Goal: Information Seeking & Learning: Stay updated

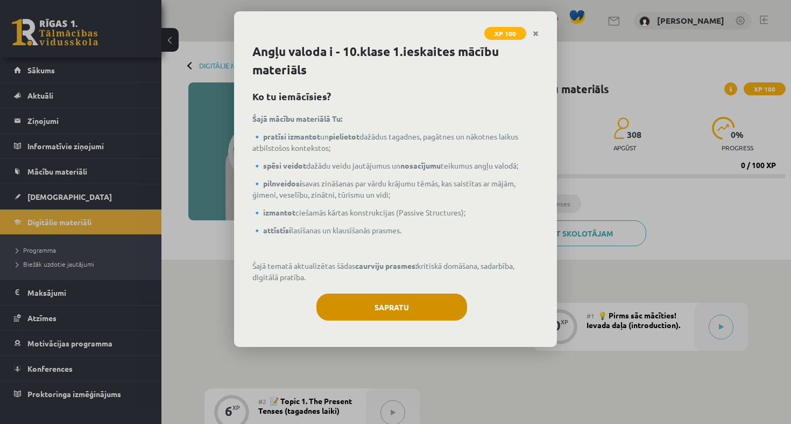
scroll to position [49, 0]
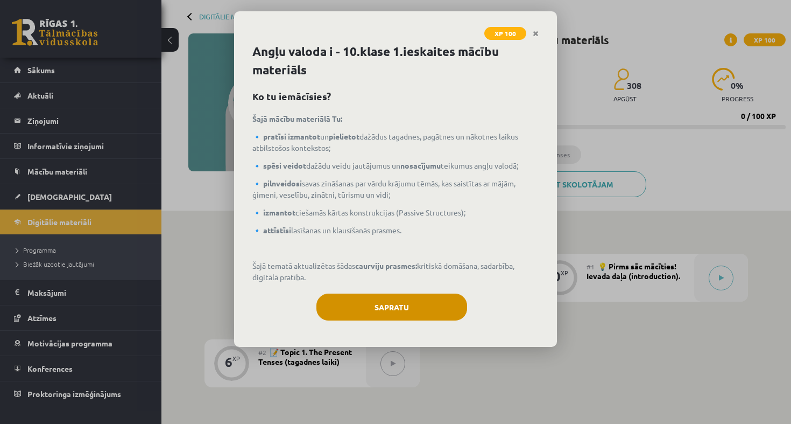
click at [428, 305] on button "Sapratu" at bounding box center [392, 306] width 151 height 27
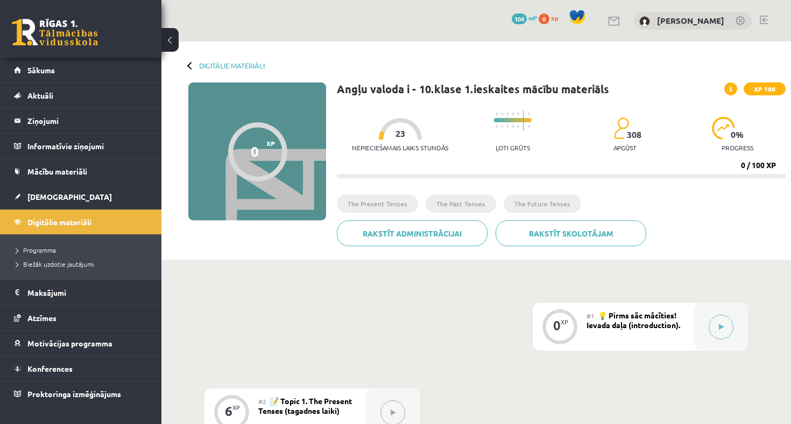
scroll to position [0, 0]
click at [85, 218] on span "Digitālie materiāli" at bounding box center [59, 222] width 64 height 10
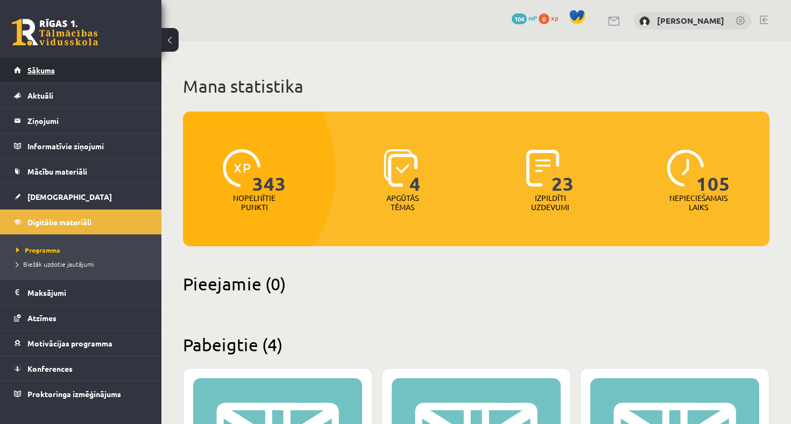
click at [118, 73] on link "Sākums" at bounding box center [81, 70] width 134 height 25
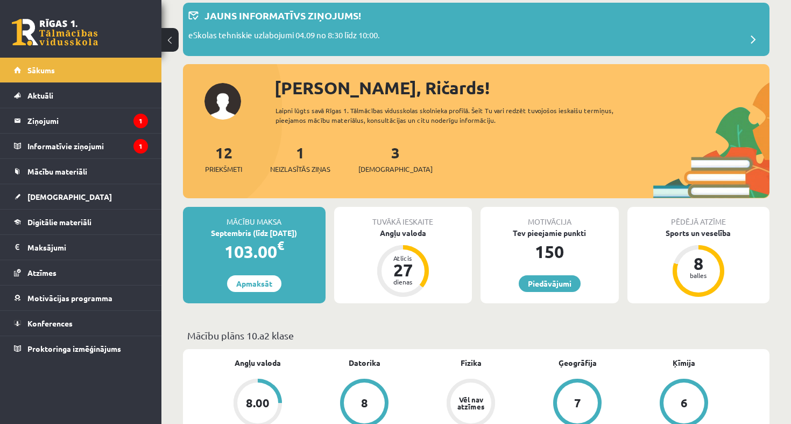
scroll to position [62, 0]
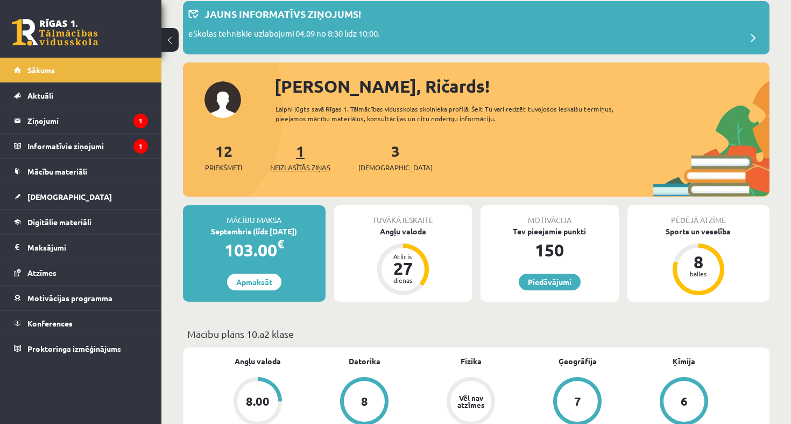
click at [298, 167] on span "Neizlasītās ziņas" at bounding box center [300, 167] width 60 height 11
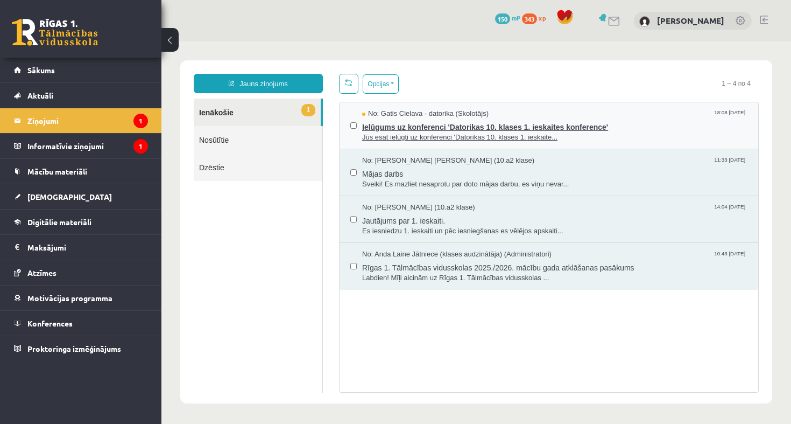
click at [382, 128] on span "Ielūgums uz konferenci 'Datorikas 10. klases 1. ieskaites konference'" at bounding box center [554, 125] width 385 height 13
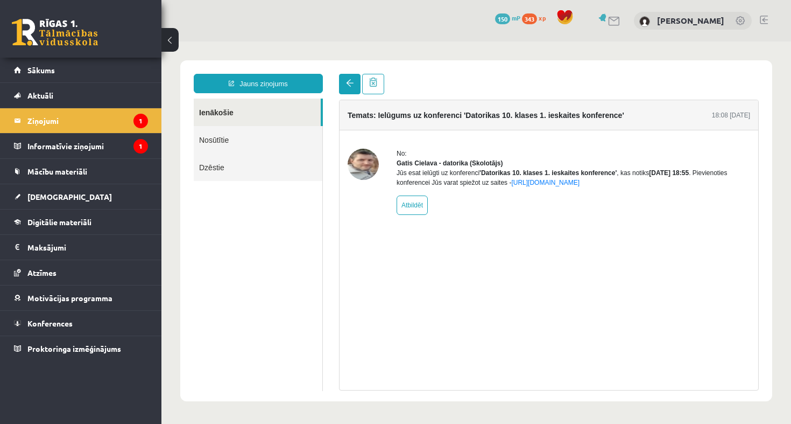
click at [348, 92] on link at bounding box center [350, 84] width 22 height 20
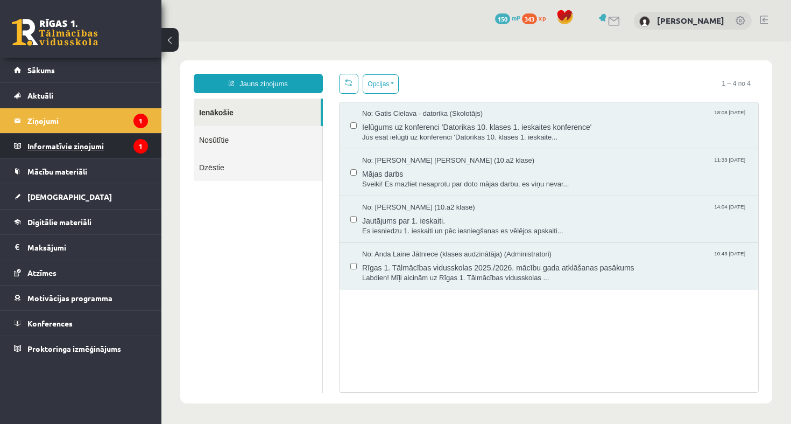
click at [116, 141] on legend "Informatīvie ziņojumi 1" at bounding box center [87, 145] width 121 height 25
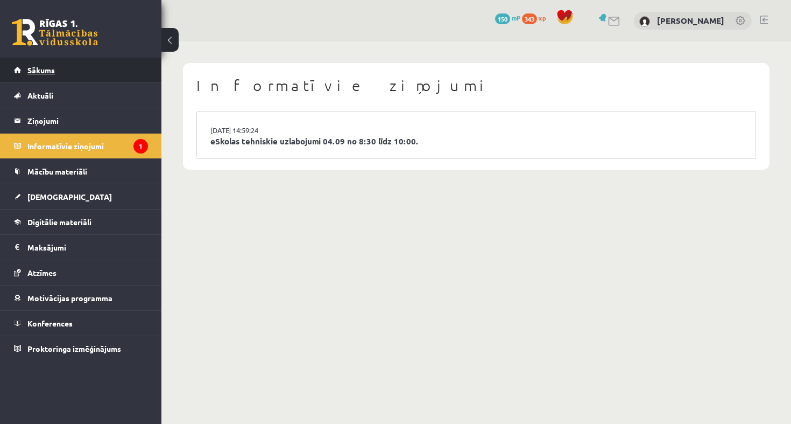
click at [110, 72] on link "Sākums" at bounding box center [81, 70] width 134 height 25
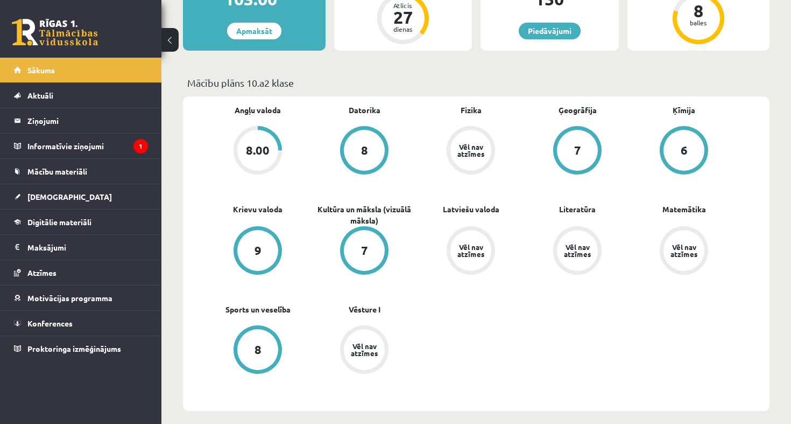
scroll to position [323, 0]
